Goal: Information Seeking & Learning: Learn about a topic

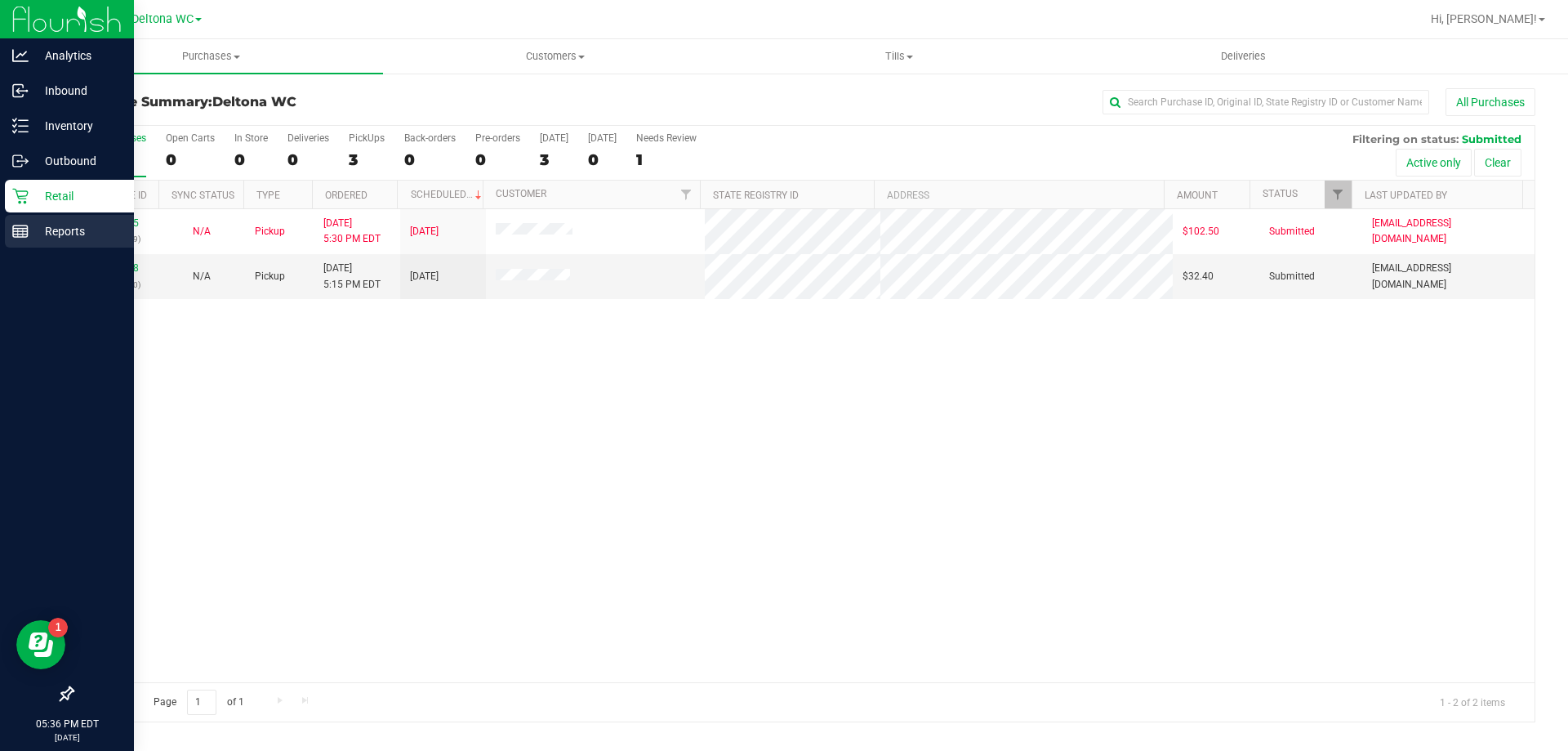
click at [46, 226] on p "Reports" at bounding box center [77, 232] width 98 height 20
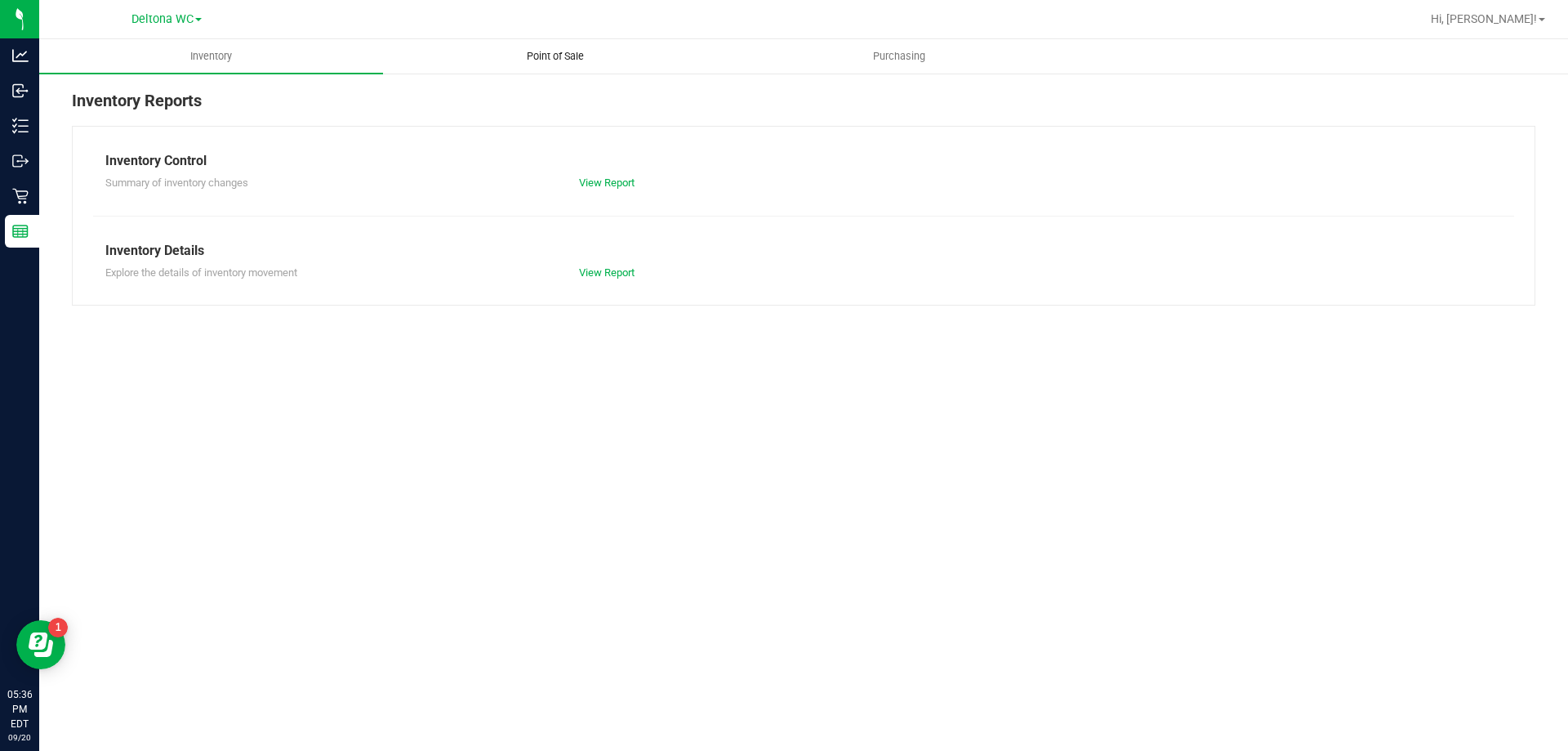
click at [577, 54] on span "Point of Sale" at bounding box center [556, 56] width 102 height 15
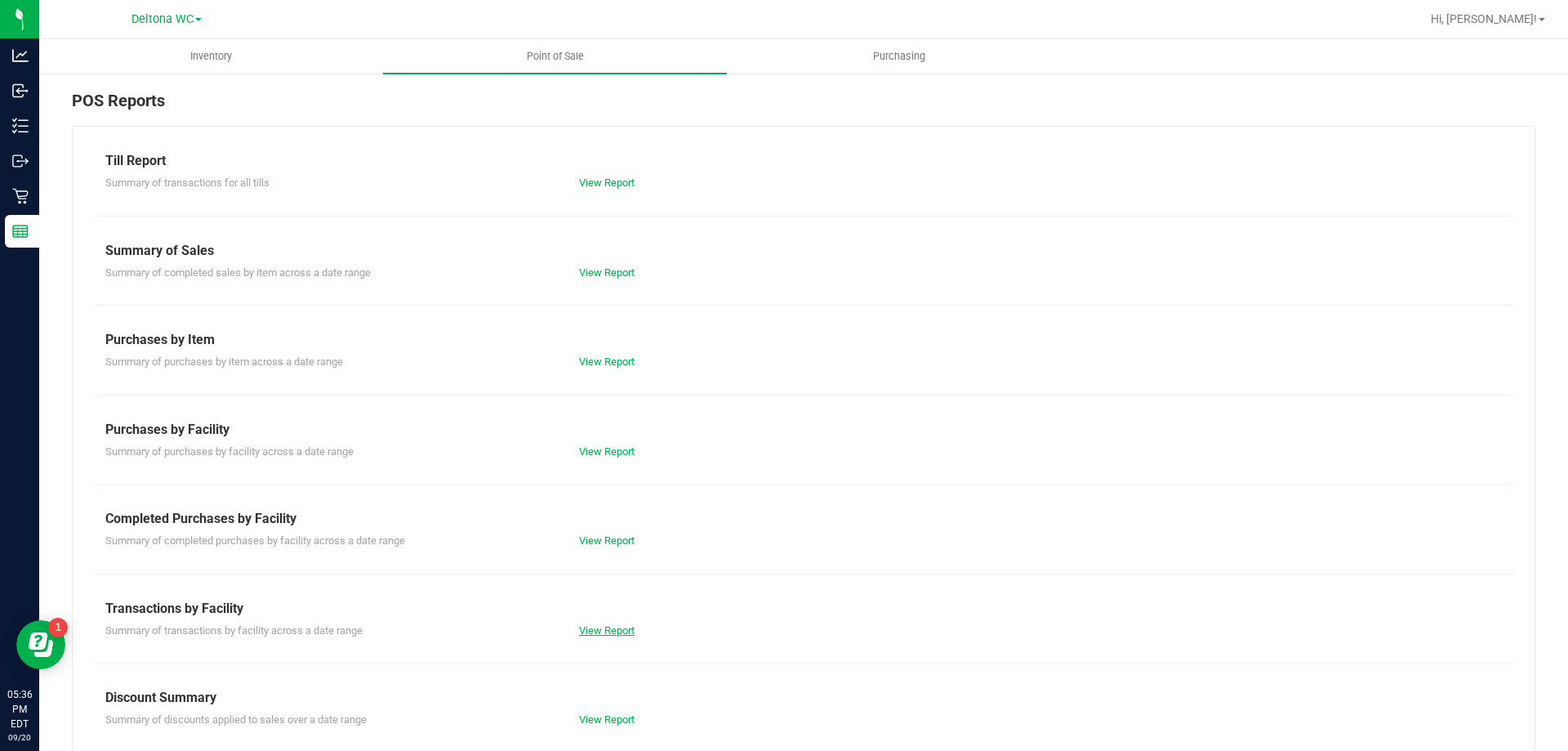
click at [616, 625] on link "View Report" at bounding box center [606, 629] width 55 height 12
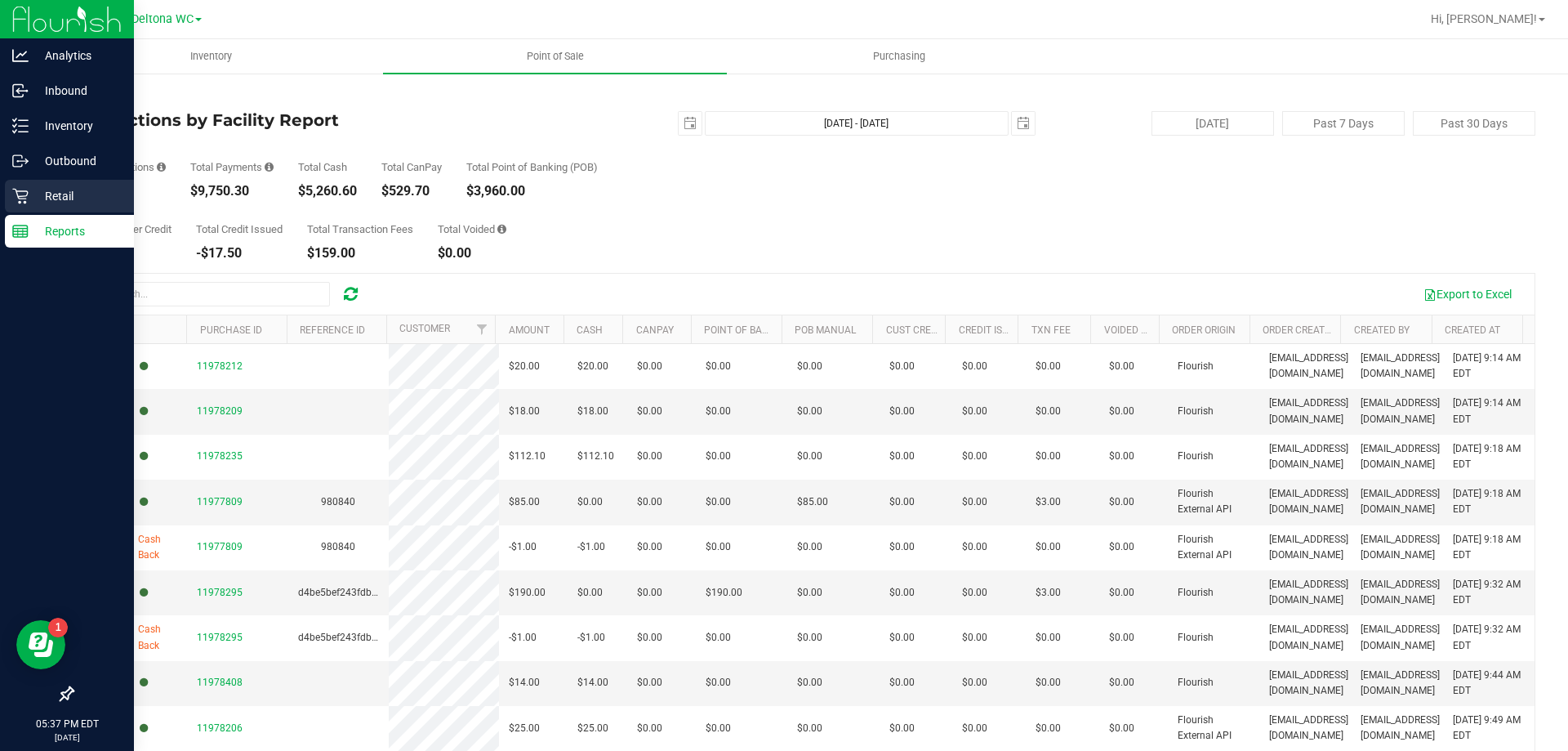
click at [35, 191] on p "Retail" at bounding box center [77, 196] width 98 height 20
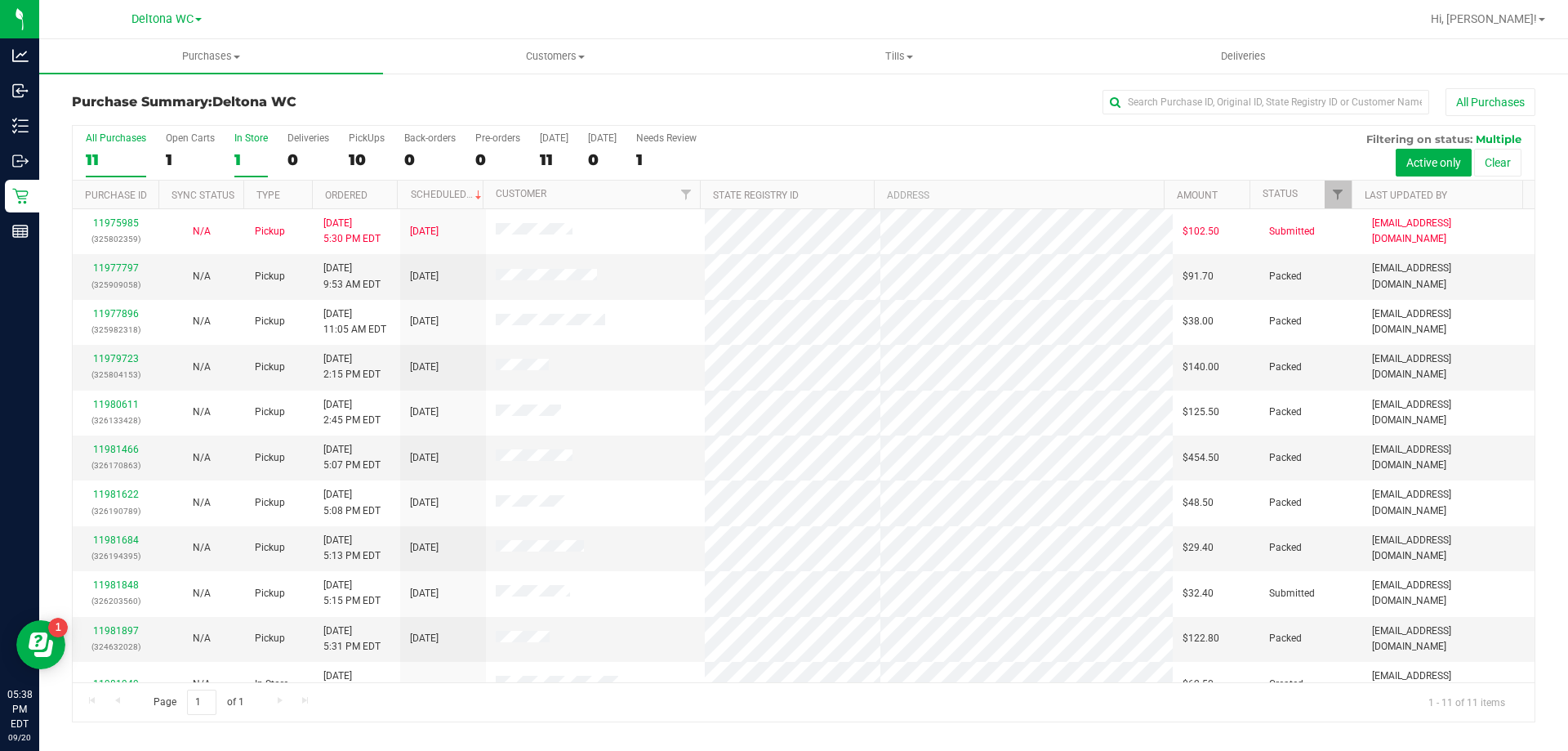
click at [242, 162] on div "1" at bounding box center [251, 160] width 34 height 19
click at [0, 0] on input "In Store 1" at bounding box center [0, 0] width 0 height 0
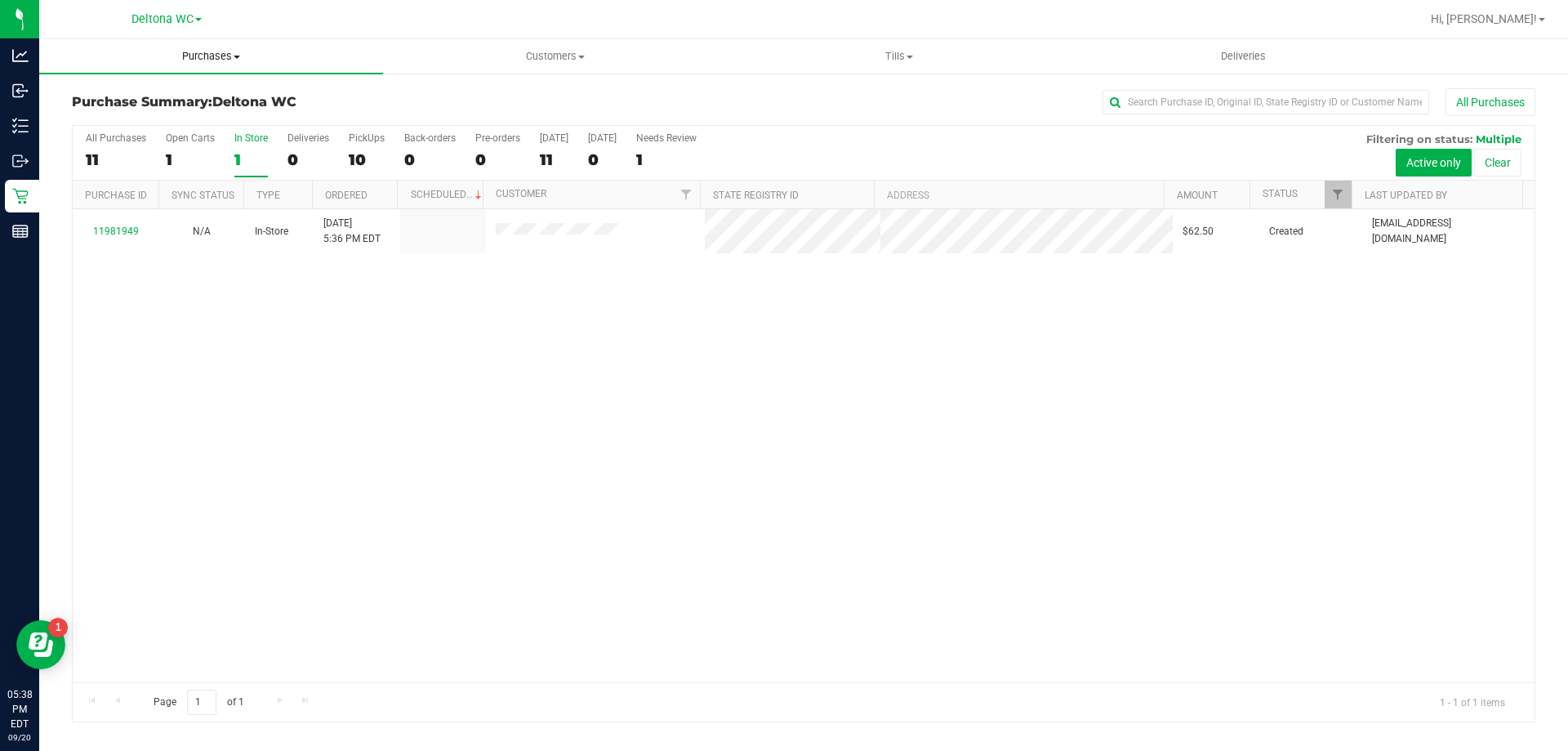
click at [211, 60] on span "Purchases" at bounding box center [211, 56] width 344 height 15
click at [102, 101] on span "Summary of purchases" at bounding box center [123, 98] width 167 height 14
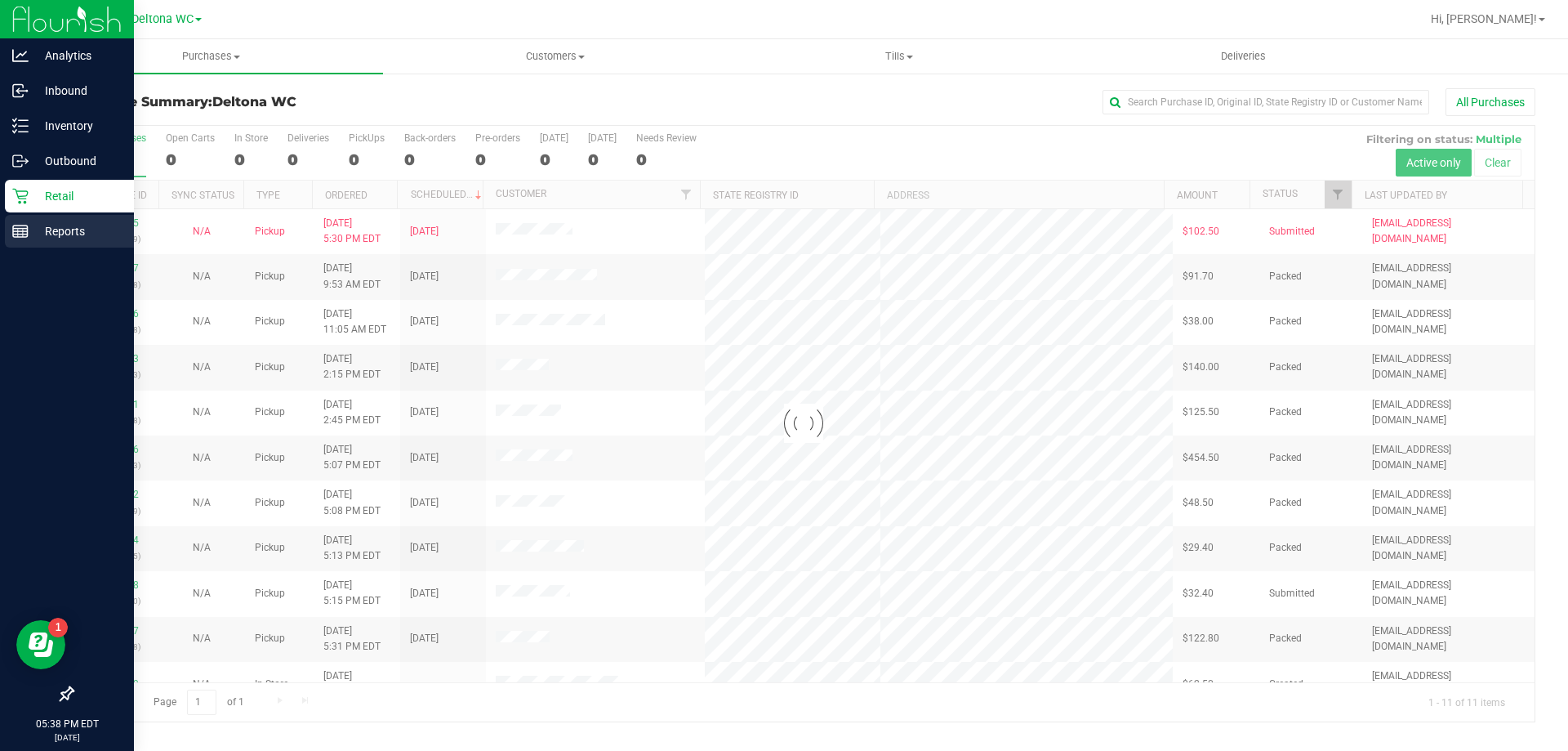
click at [24, 223] on icon at bounding box center [20, 232] width 16 height 16
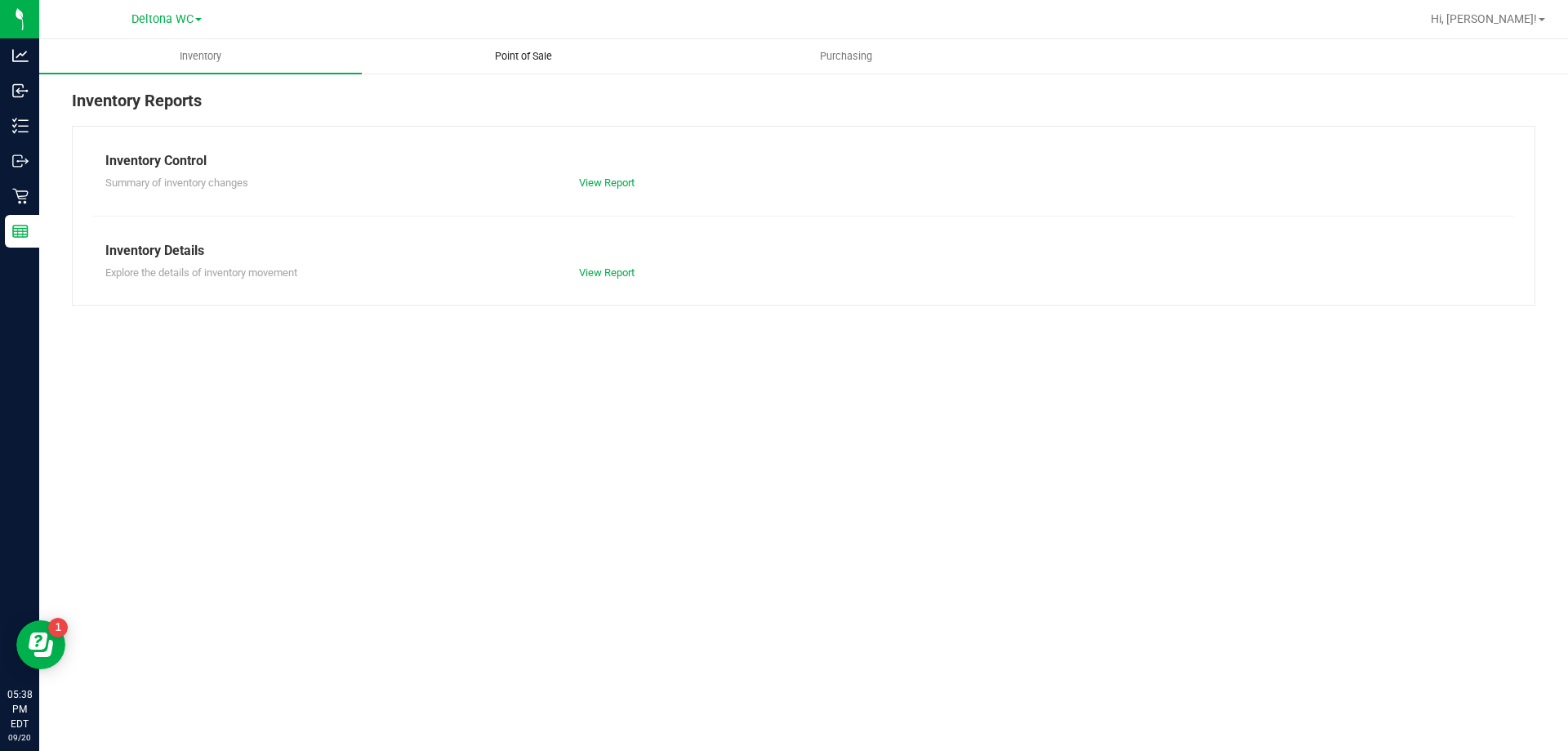
click at [508, 58] on span "Point of Sale" at bounding box center [524, 56] width 102 height 15
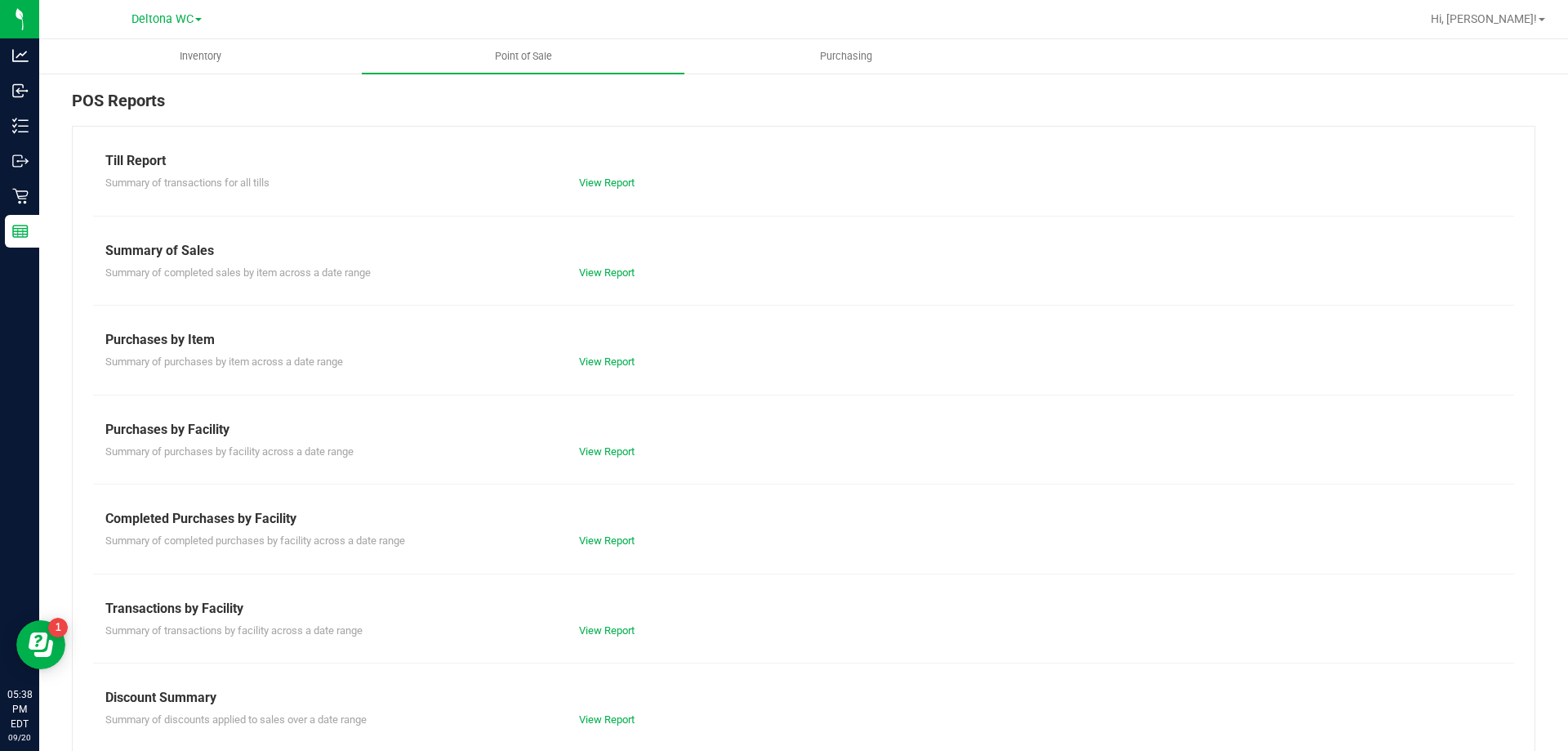
click at [606, 620] on div "Summary of transactions by facility across a date range View Report" at bounding box center [804, 628] width 1421 height 20
click at [598, 631] on link "View Report" at bounding box center [606, 629] width 55 height 12
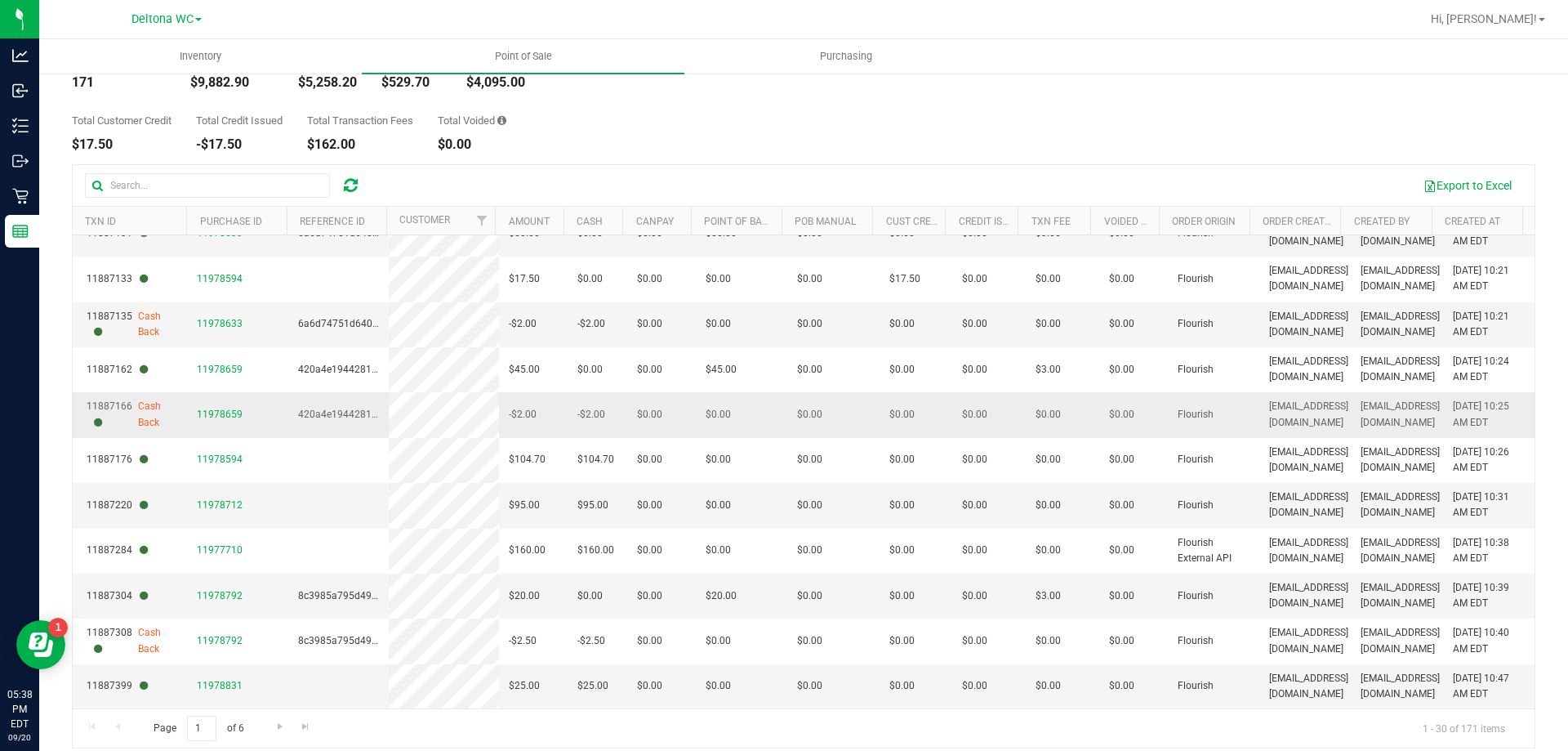
scroll to position [123, 0]
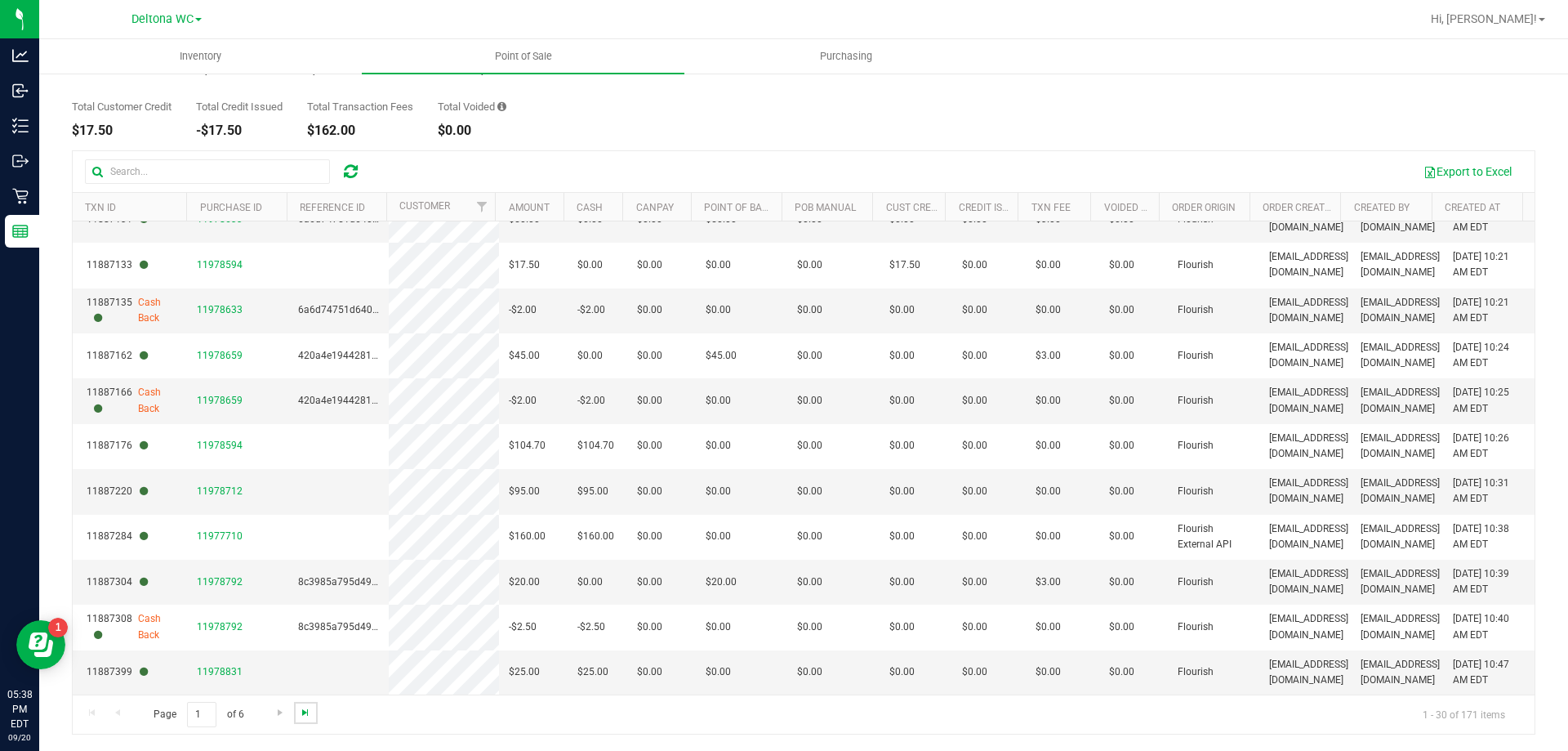
click at [299, 716] on span "Go to the last page" at bounding box center [305, 712] width 13 height 13
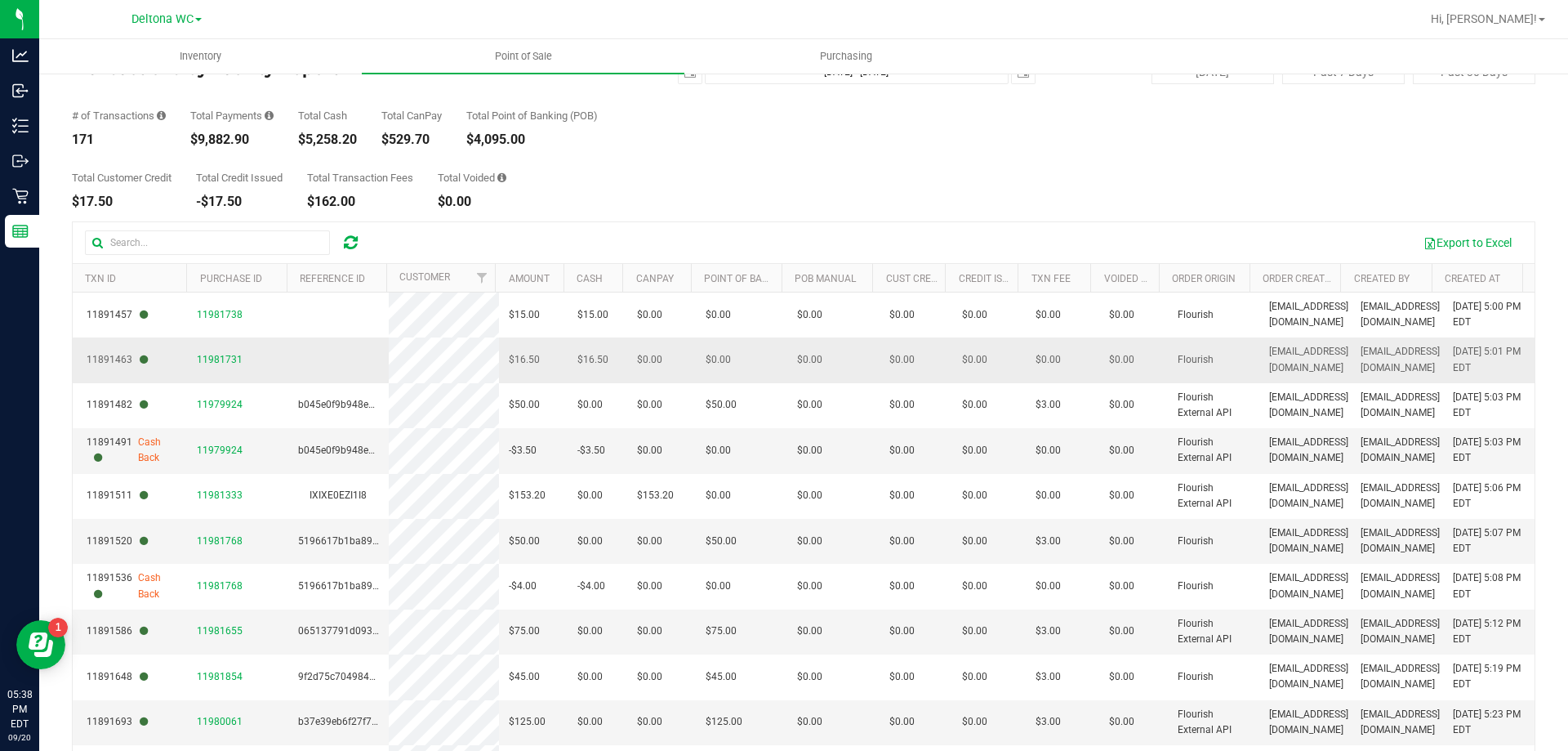
scroll to position [0, 0]
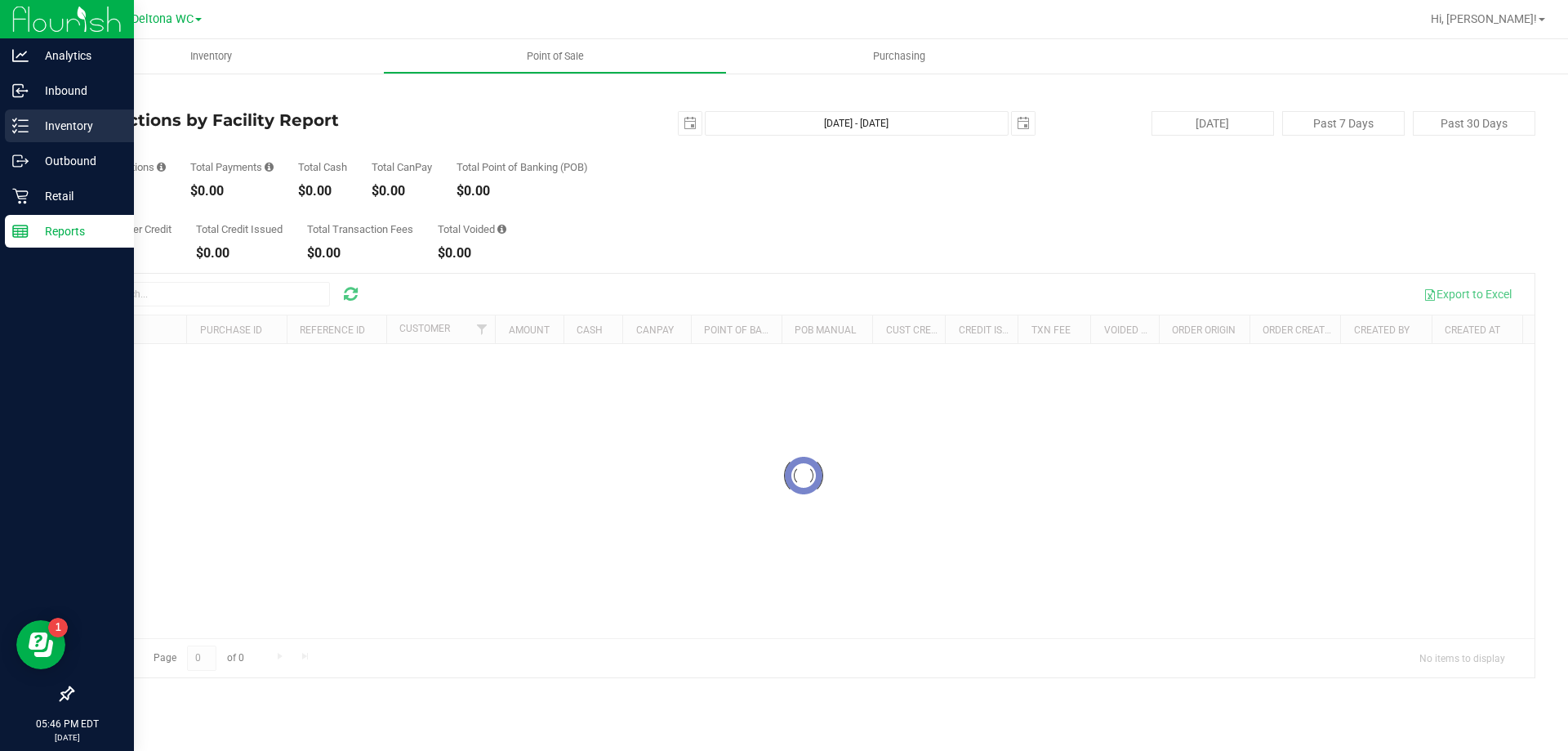
click at [64, 128] on p "Inventory" at bounding box center [77, 126] width 98 height 20
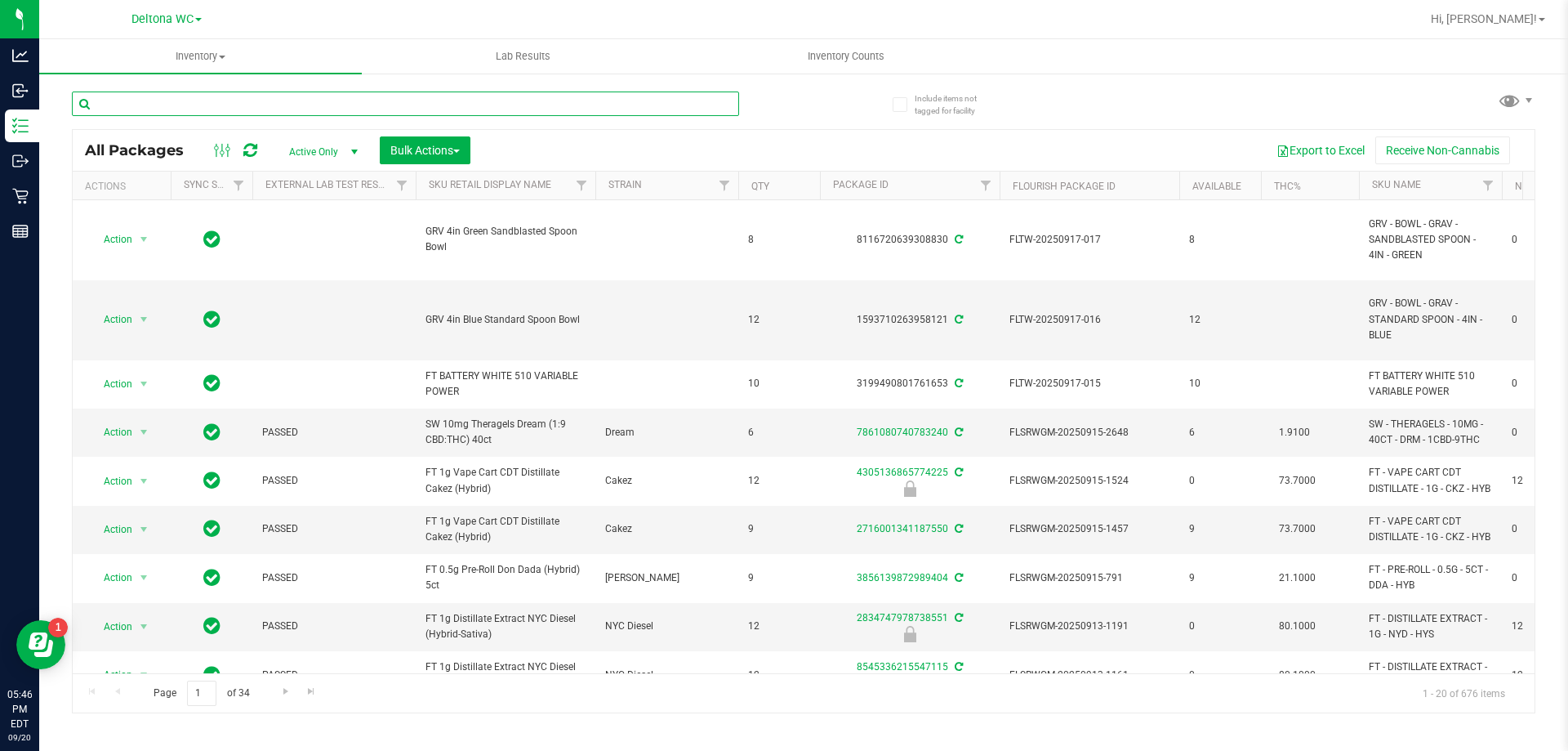
click at [156, 108] on input "text" at bounding box center [405, 104] width 667 height 25
type input "patch"
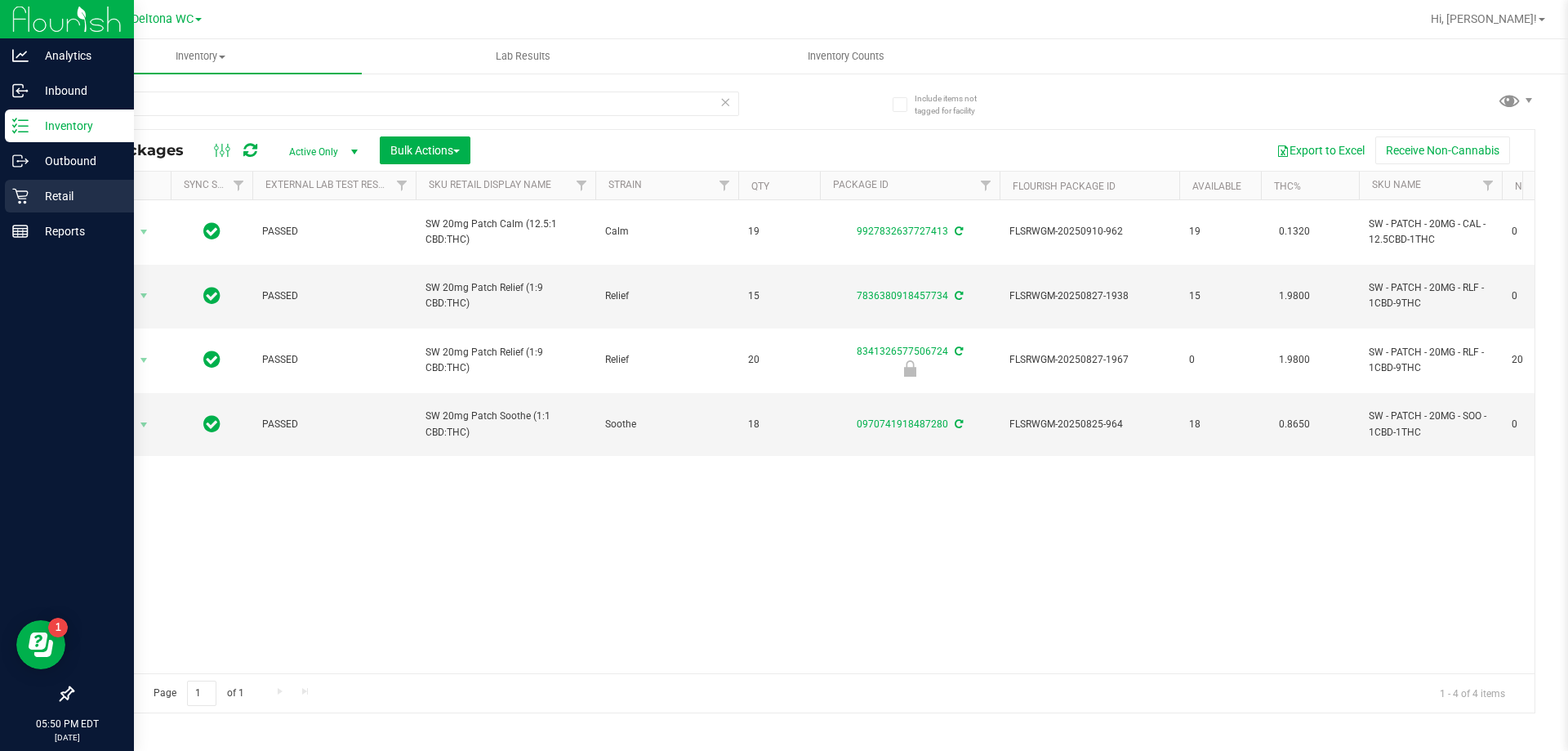
click at [61, 195] on p "Retail" at bounding box center [77, 196] width 98 height 20
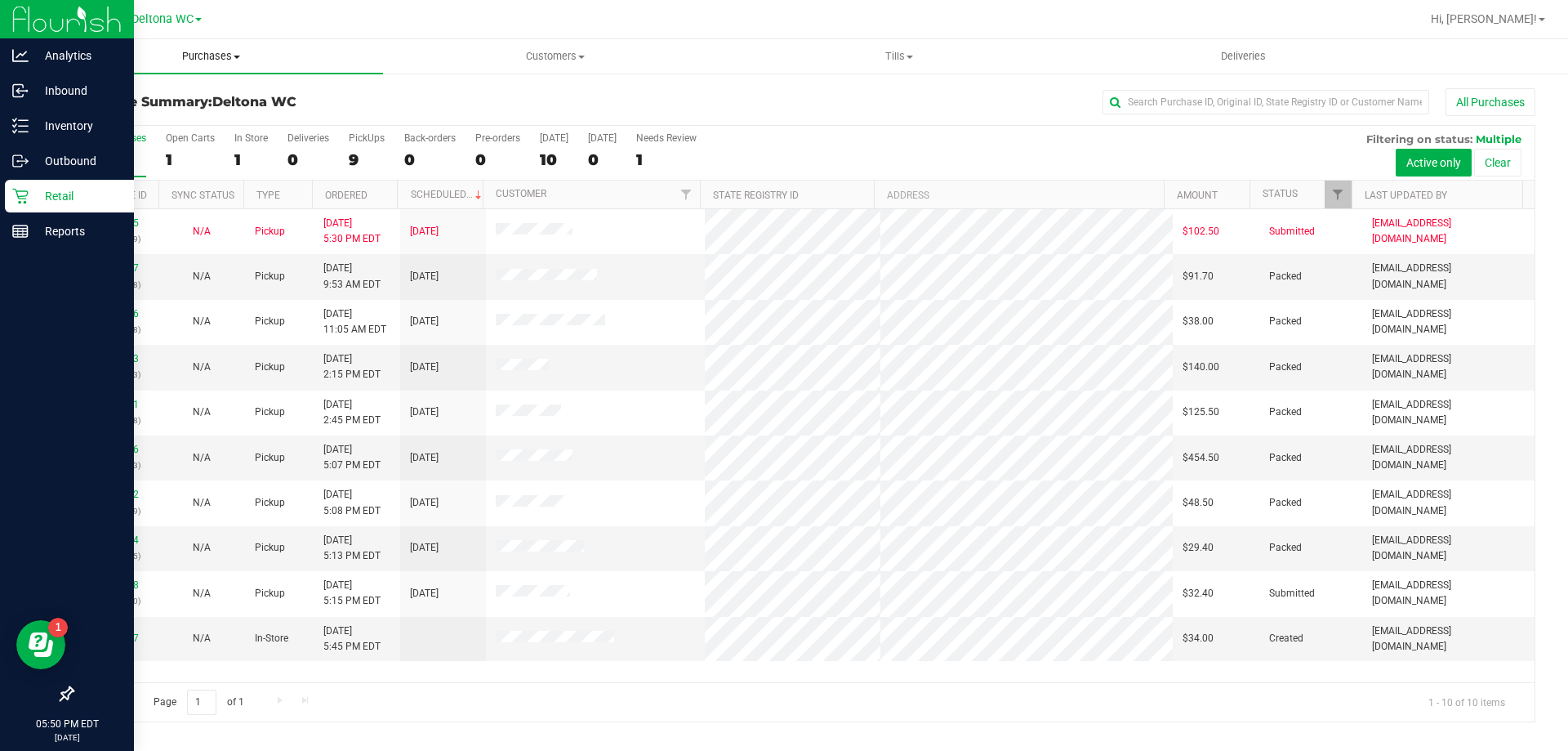
click at [210, 61] on span "Purchases" at bounding box center [211, 56] width 344 height 15
click at [128, 113] on span "Fulfillment" at bounding box center [90, 117] width 102 height 14
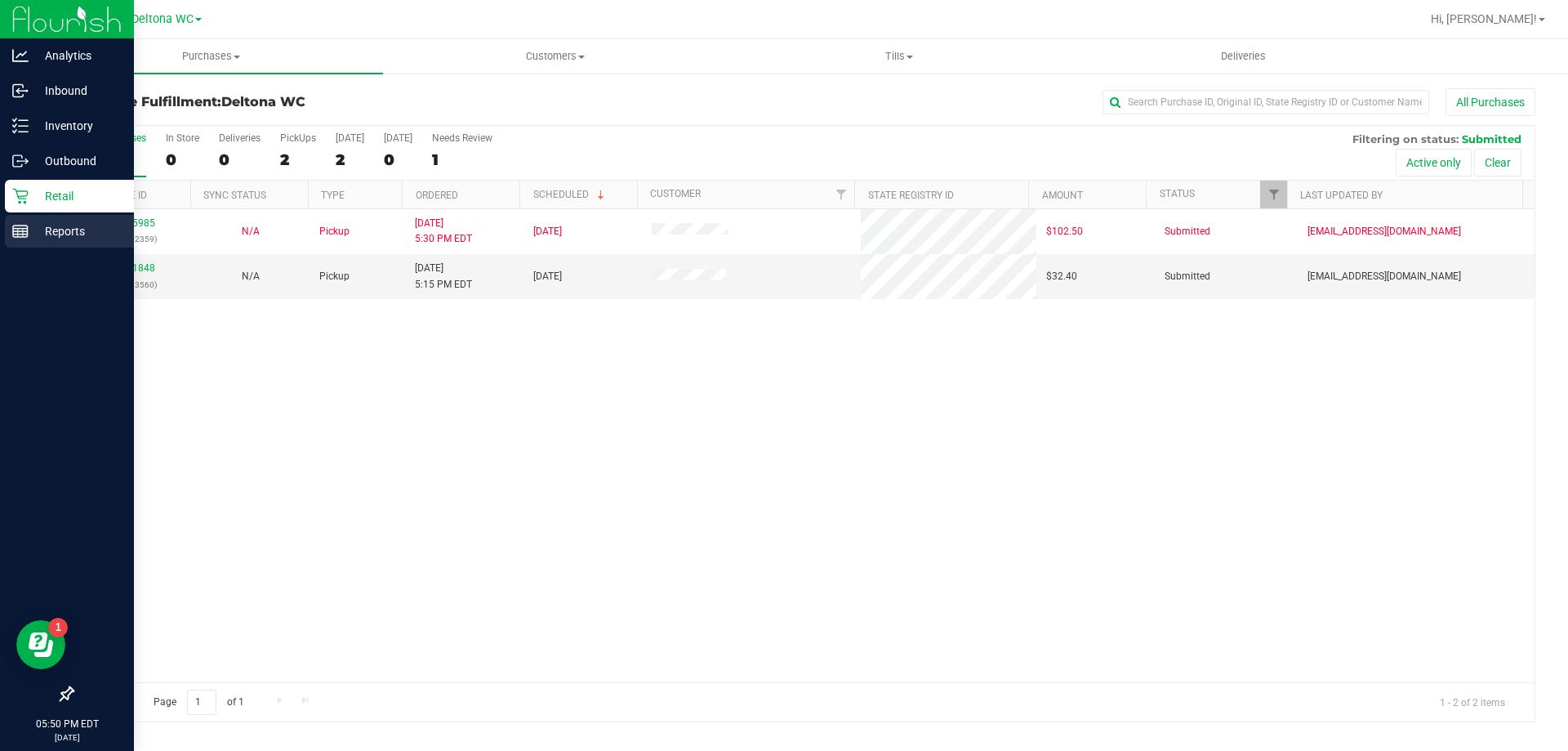
click at [20, 229] on line at bounding box center [20, 229] width 15 height 0
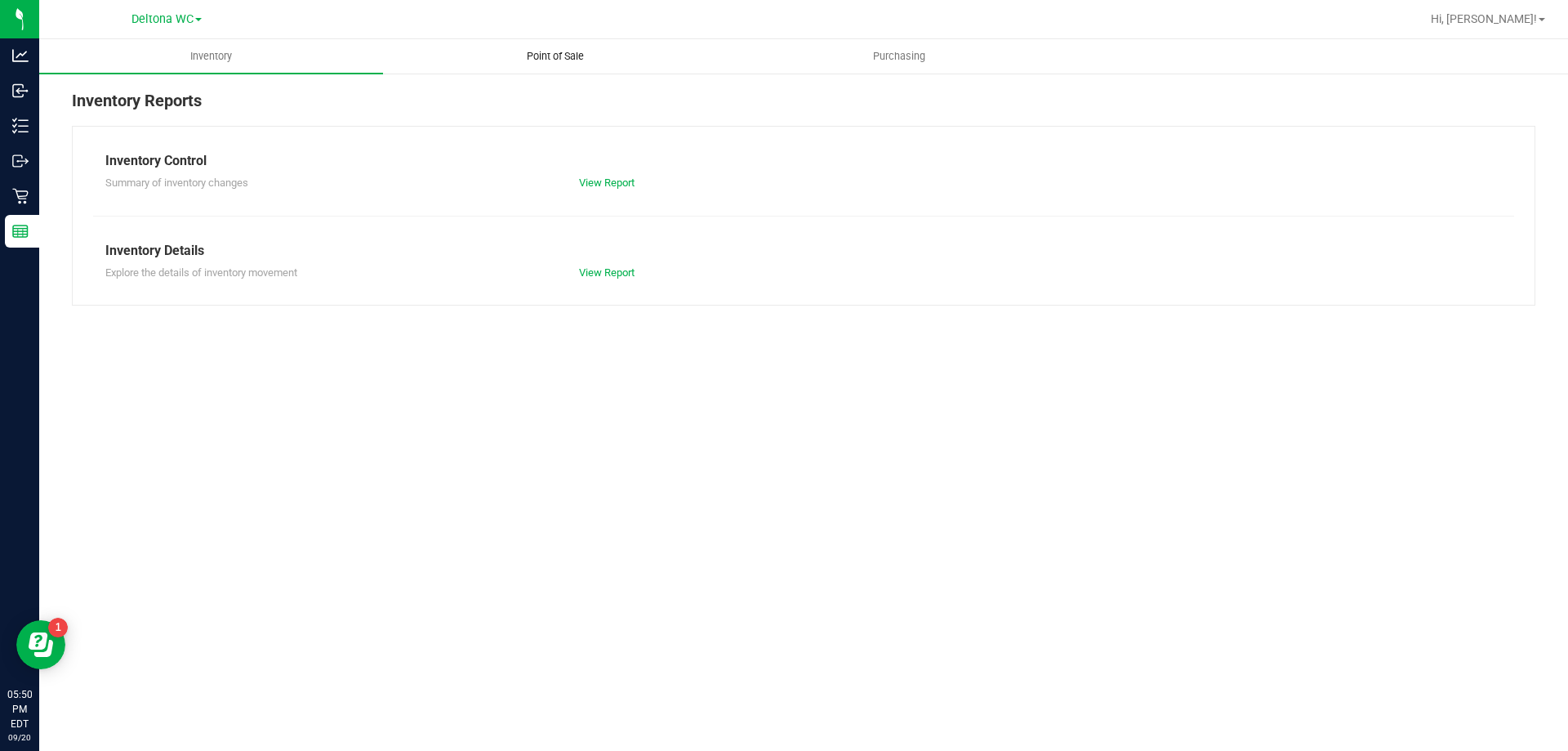
click at [565, 58] on span "Point of Sale" at bounding box center [556, 56] width 102 height 15
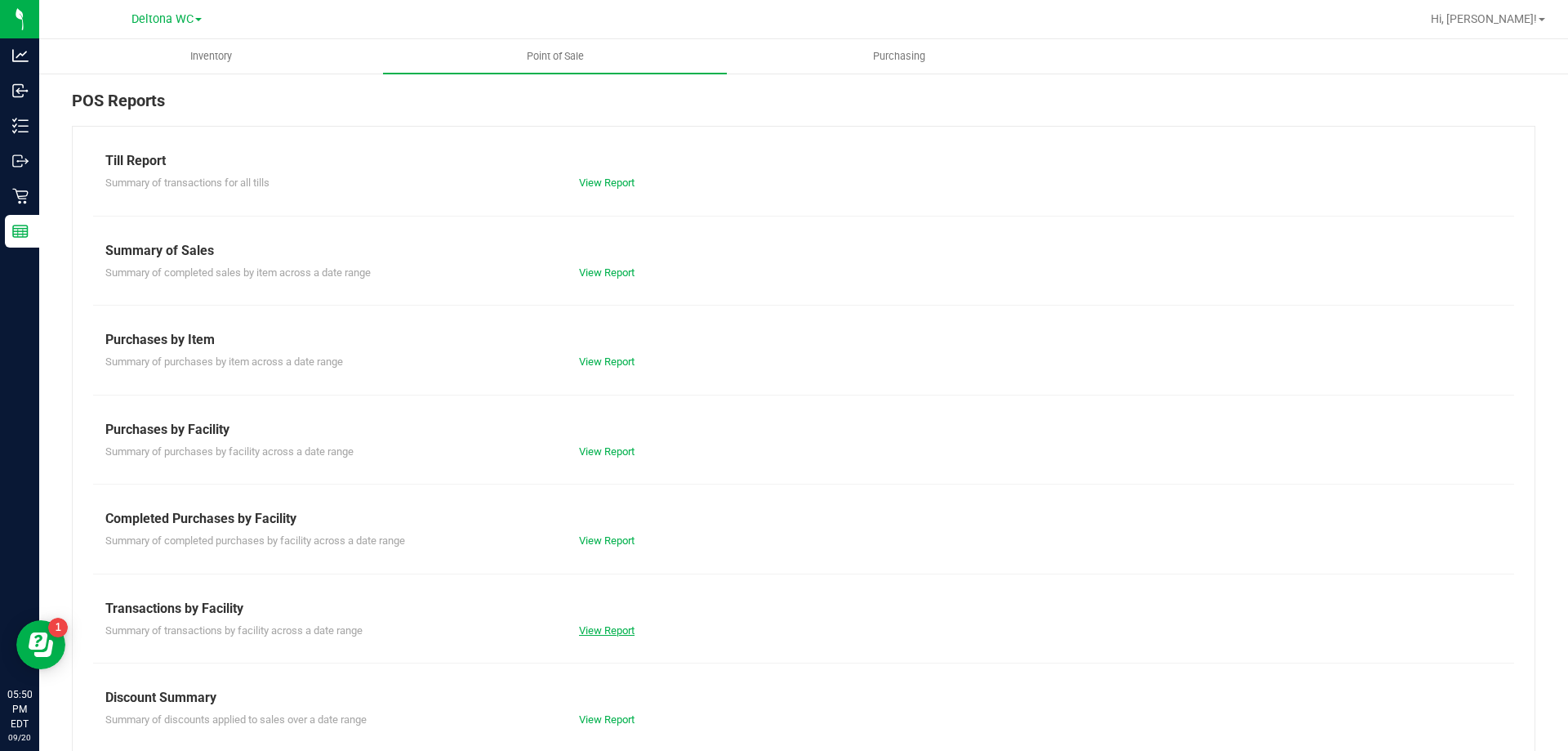
click at [599, 630] on link "View Report" at bounding box center [606, 629] width 55 height 12
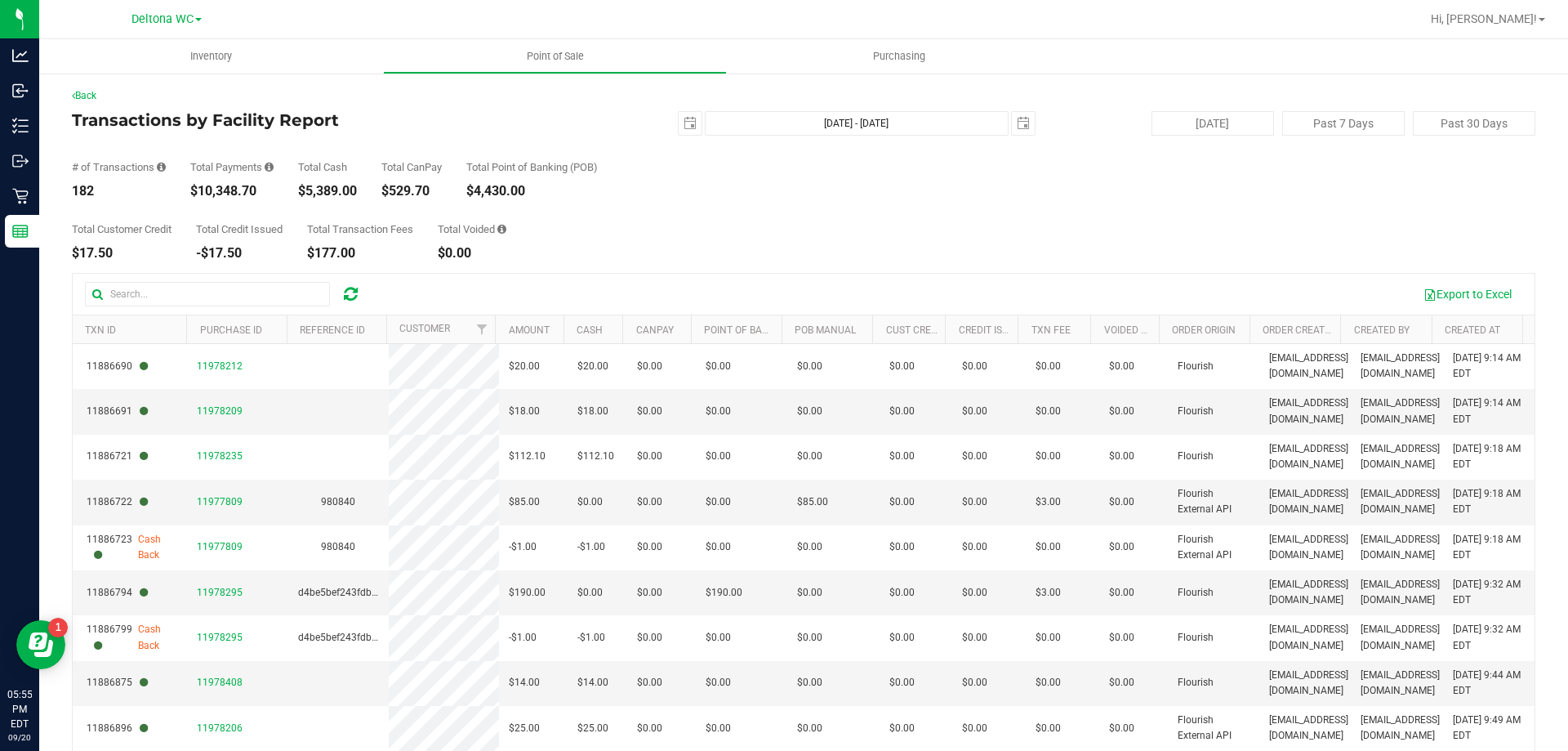
click at [1193, 219] on div "Total Customer Credit $17.50 Total Credit Issued -$17.50 Total Transaction Fees…" at bounding box center [804, 229] width 1464 height 62
